Goal: Transaction & Acquisition: Purchase product/service

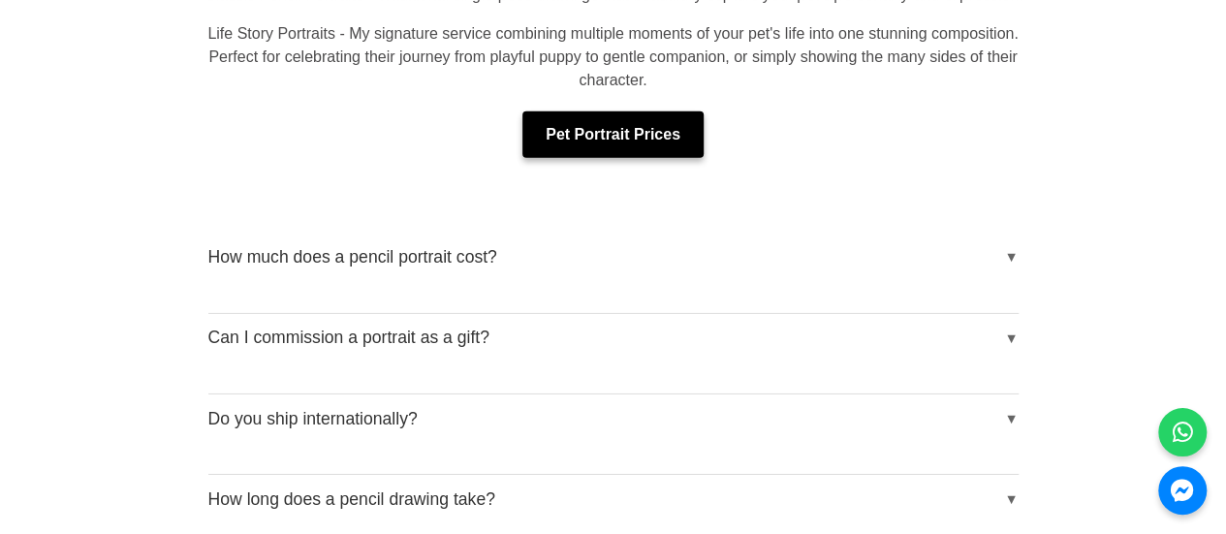
scroll to position [2984, 0]
click at [654, 110] on link "Pet Portrait Prices" at bounding box center [613, 133] width 181 height 47
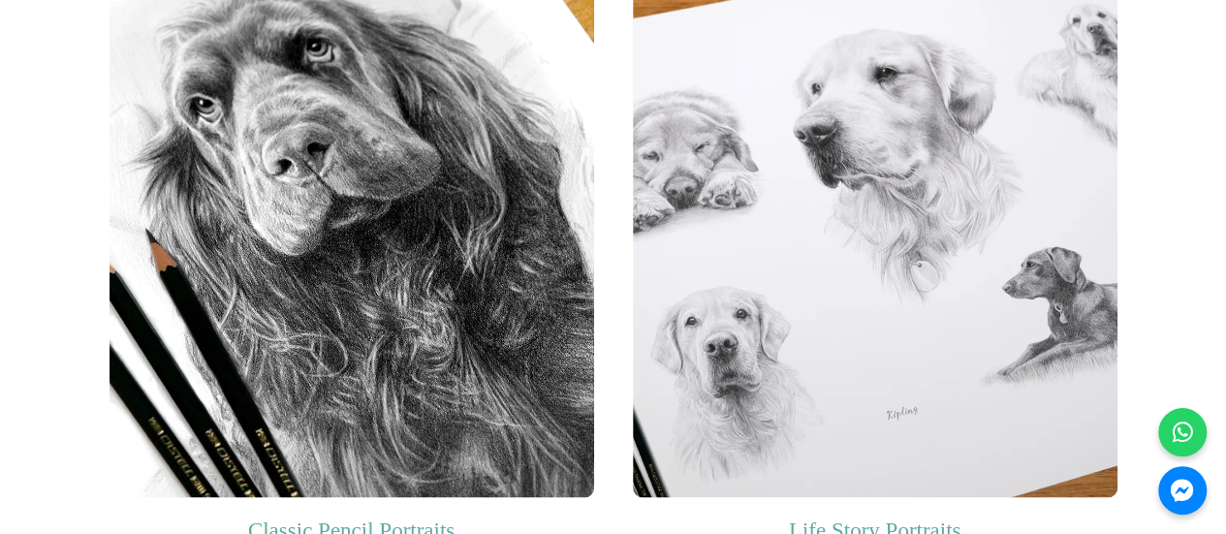
scroll to position [1318, 0]
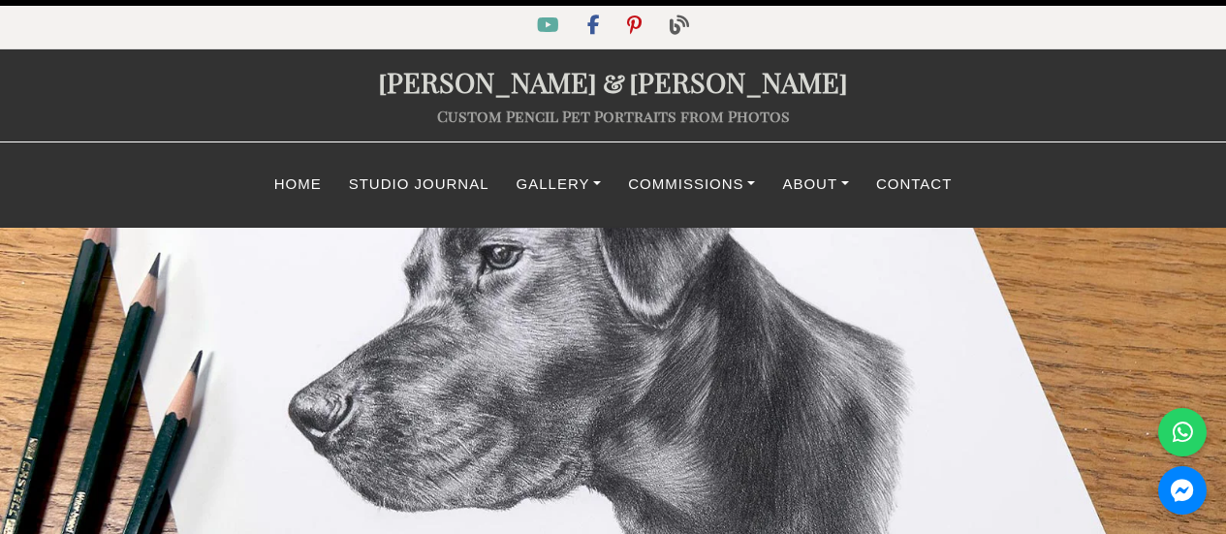
select select "GBP"
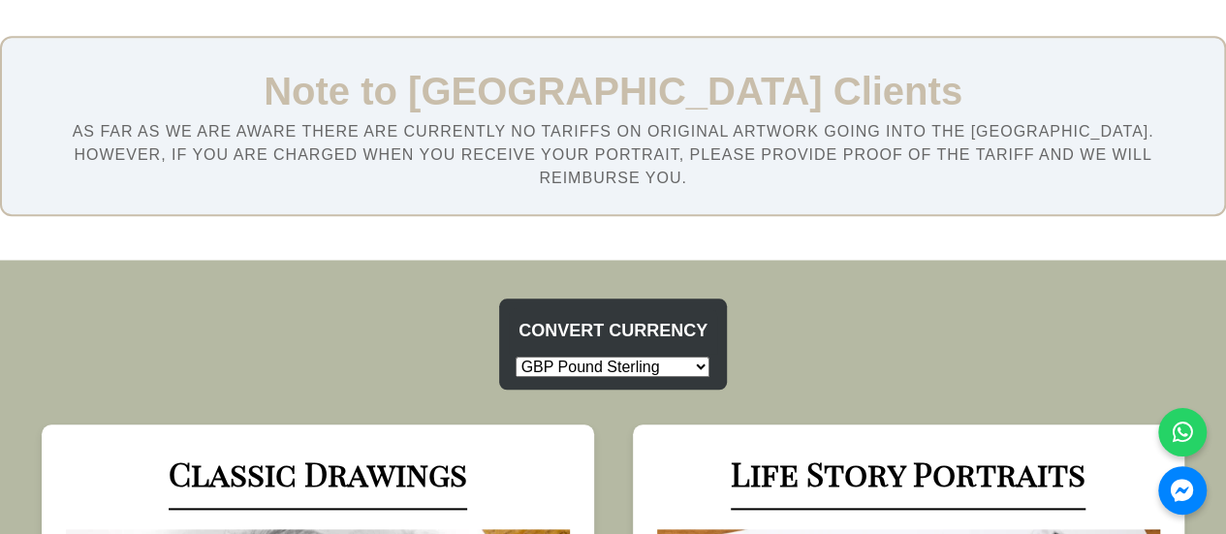
scroll to position [809, 0]
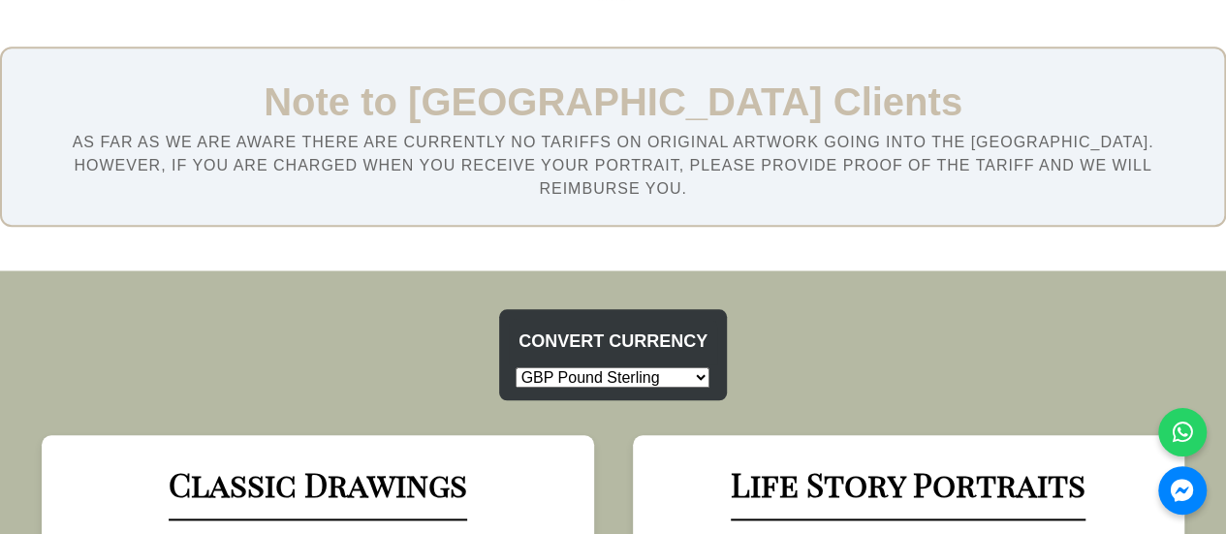
click at [649, 367] on select "USD US Dollar EUR Euro GBP Pound Sterling AUD Australian Dollar CAD Canadian Do…" at bounding box center [613, 377] width 194 height 20
select select "EUR"
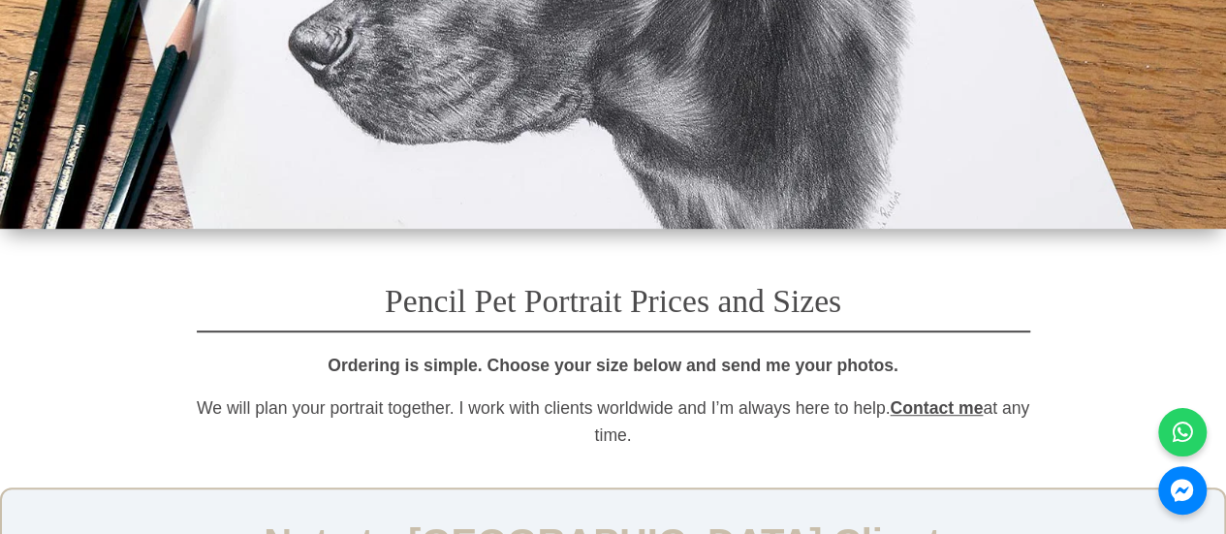
scroll to position [87, 0]
